Goal: Transaction & Acquisition: Purchase product/service

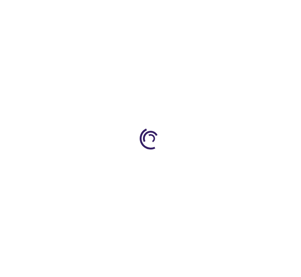
type input "0"
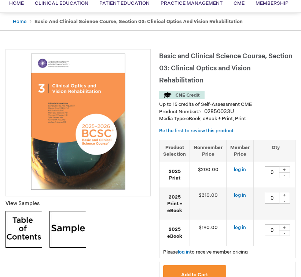
scroll to position [61, 0]
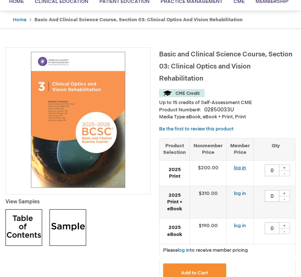
click at [239, 167] on link "log in" at bounding box center [240, 168] width 12 height 6
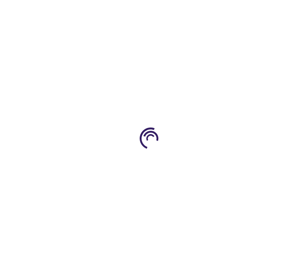
type input "0"
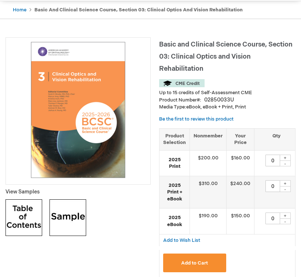
scroll to position [70, 0]
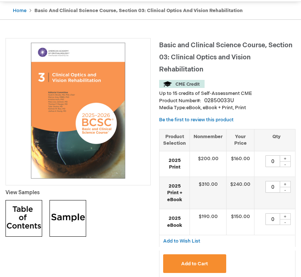
click at [186, 85] on img at bounding box center [181, 84] width 45 height 8
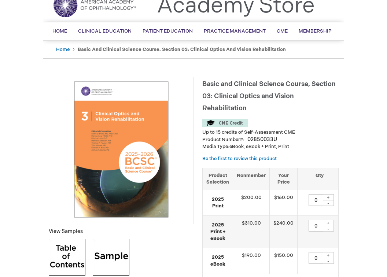
scroll to position [0, 0]
